Goal: Task Accomplishment & Management: Manage account settings

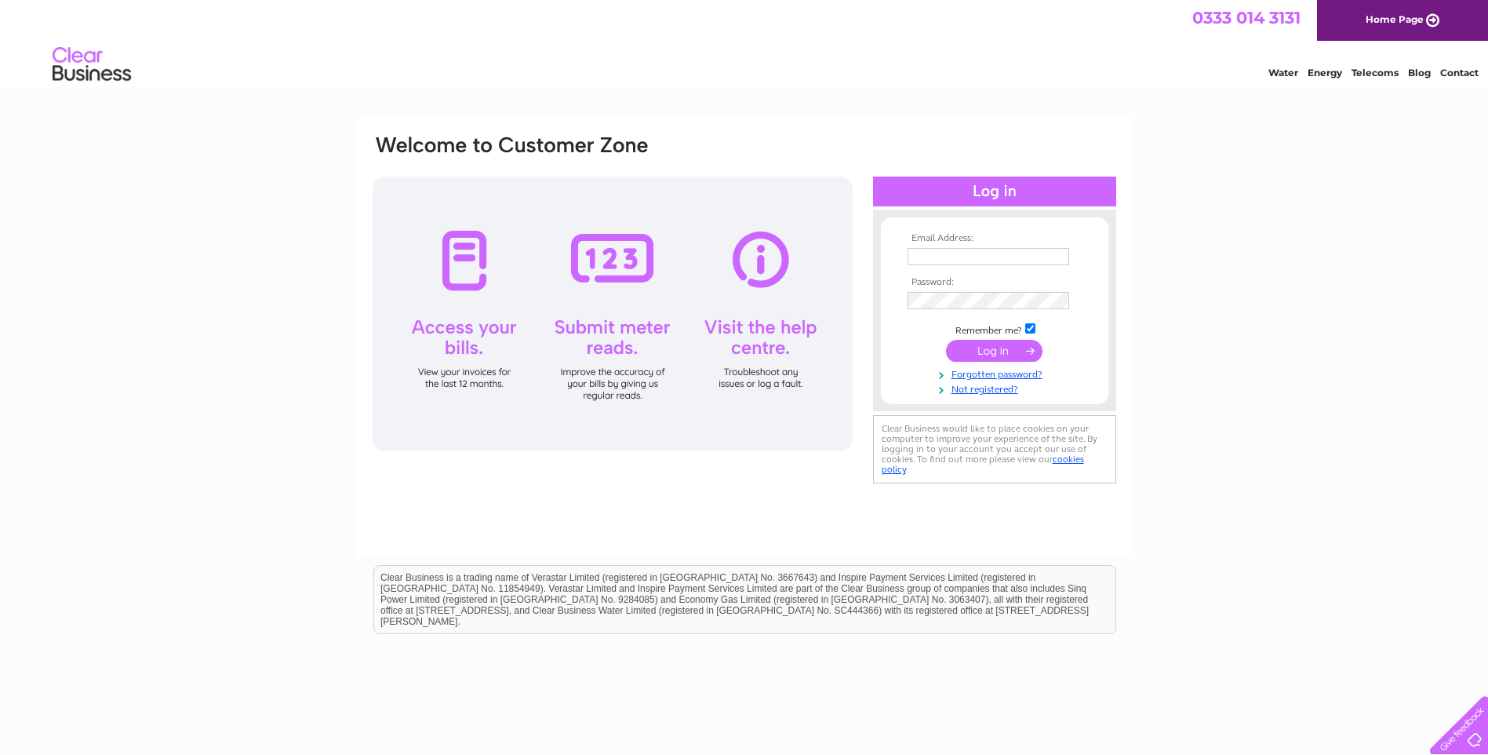
type input "[EMAIL_ADDRESS][DOMAIN_NAME]"
click at [989, 357] on input "submit" at bounding box center [994, 351] width 96 height 22
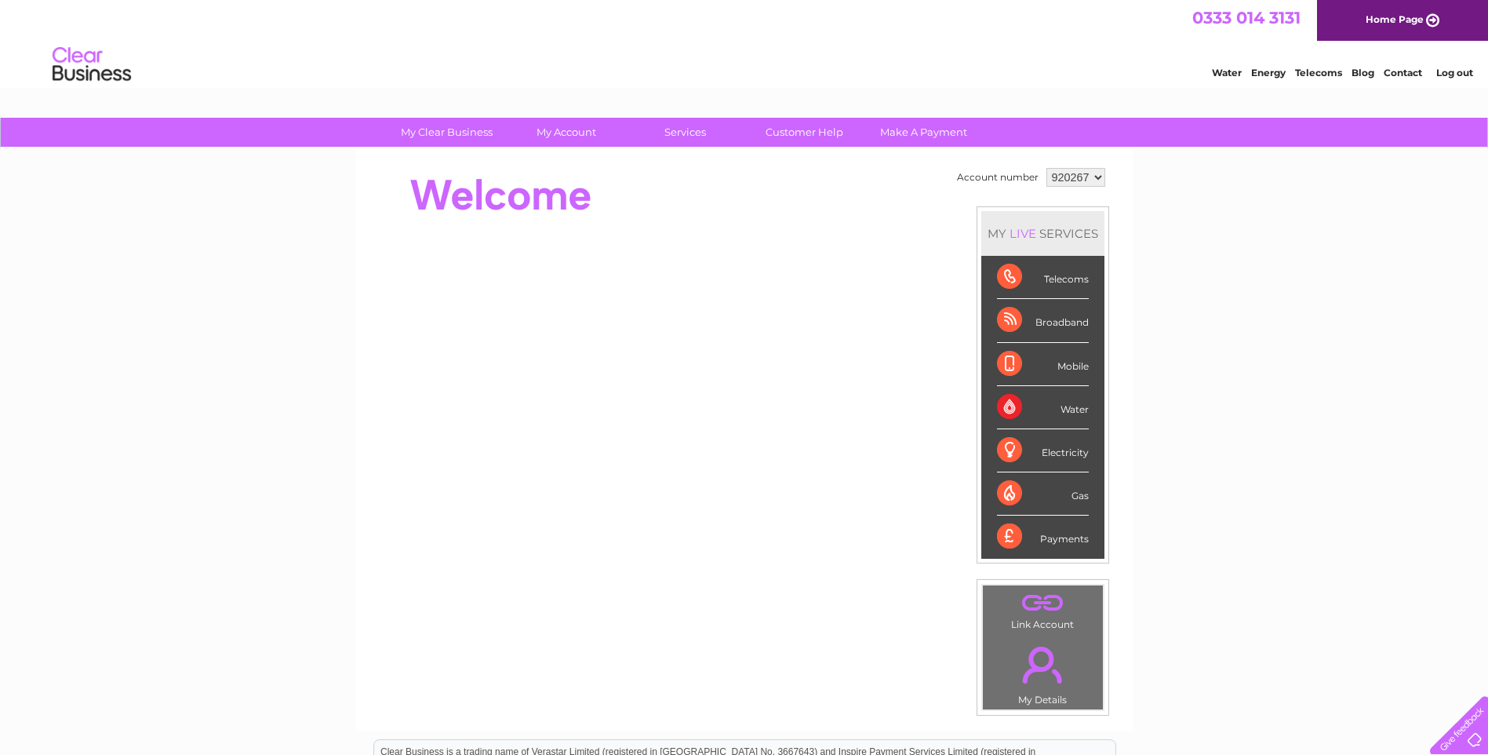
click at [1071, 406] on div "Water" at bounding box center [1043, 407] width 92 height 43
click at [1098, 178] on select "920267 921892" at bounding box center [1075, 177] width 59 height 19
click at [1046, 168] on select "920267 921892" at bounding box center [1075, 177] width 59 height 19
click at [1061, 409] on div "Water" at bounding box center [1043, 407] width 92 height 43
click at [1002, 406] on div "Water" at bounding box center [1043, 407] width 92 height 43
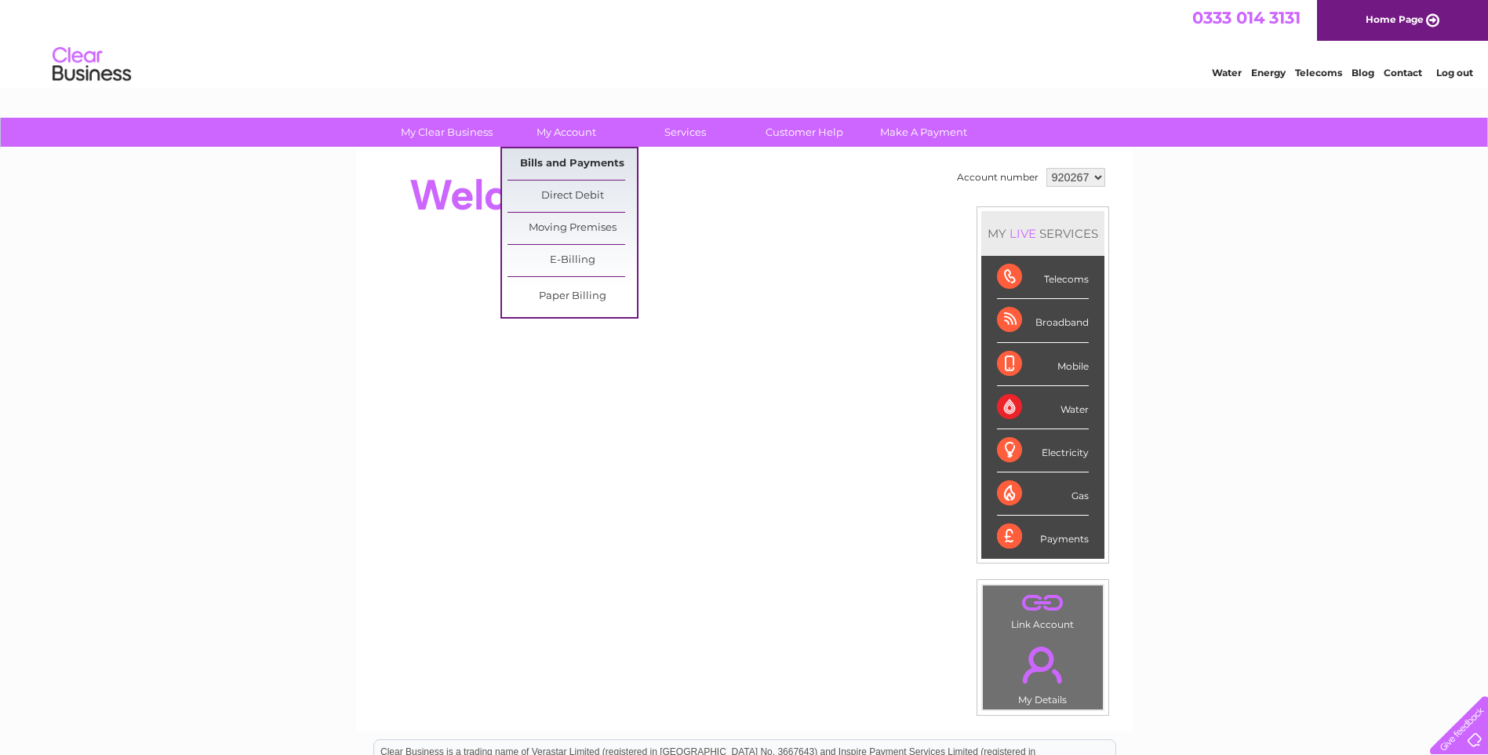
click at [574, 168] on link "Bills and Payments" at bounding box center [571, 163] width 129 height 31
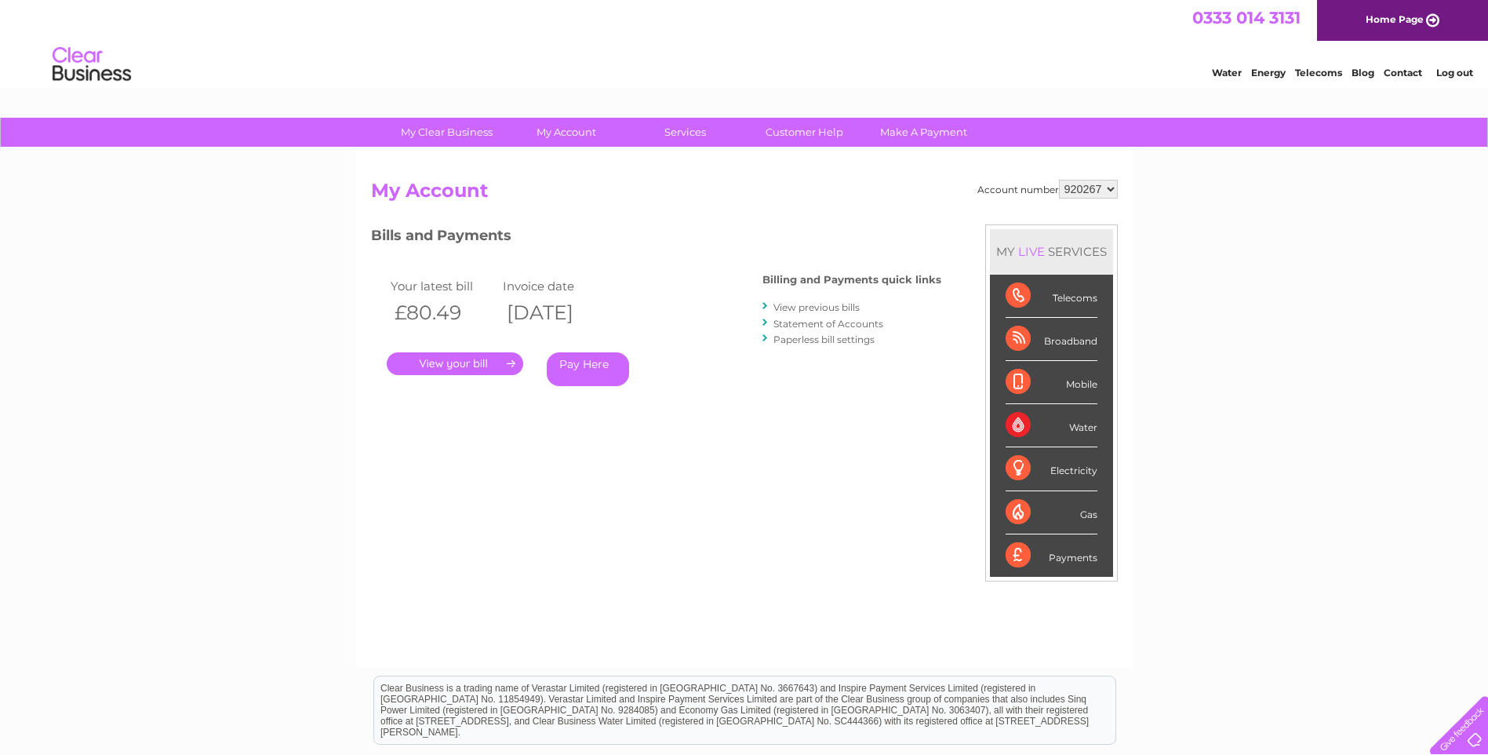
click at [1108, 185] on select "920267 921892" at bounding box center [1088, 189] width 59 height 19
select select "921892"
click at [1059, 180] on select "920267 921892" at bounding box center [1088, 189] width 59 height 19
click at [1461, 74] on link "Log out" at bounding box center [1454, 73] width 37 height 12
